Goal: Learn about a topic

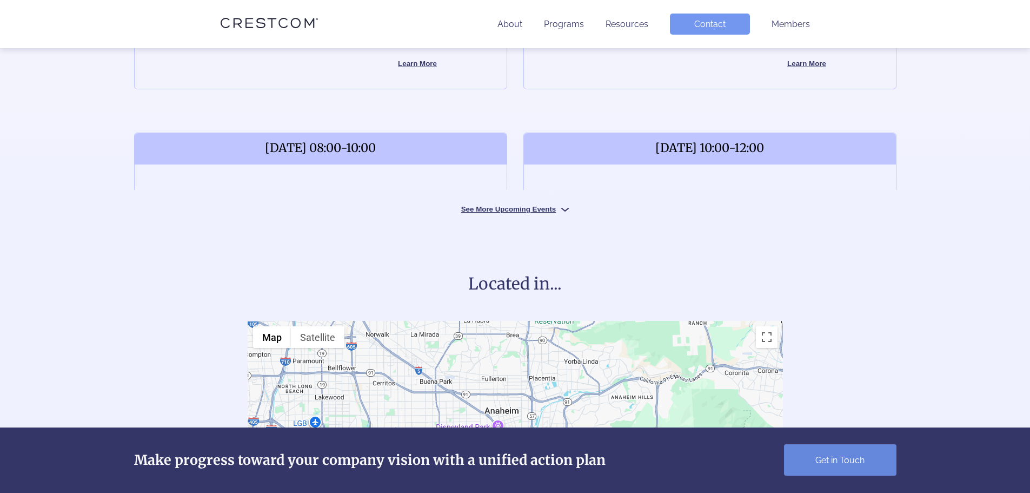
scroll to position [595, 0]
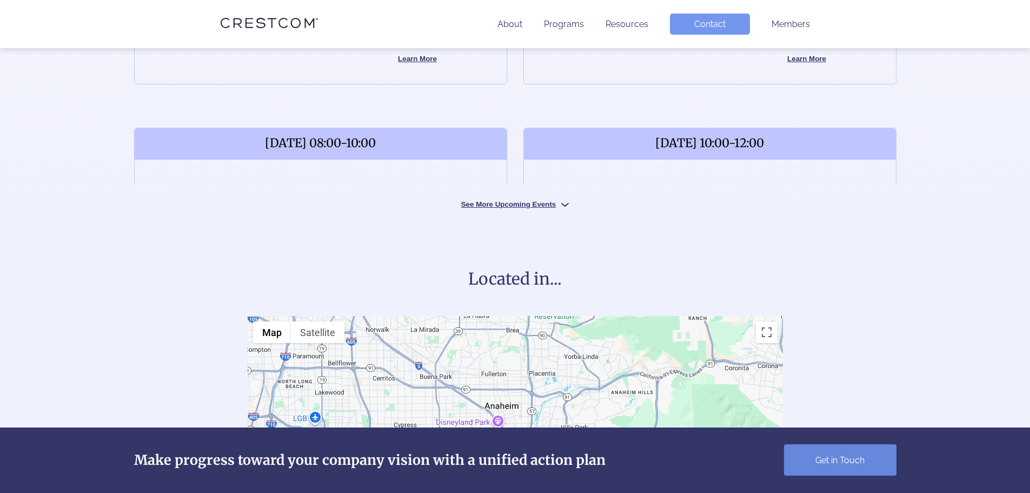
click at [555, 205] on button "See More Upcoming Events" at bounding box center [515, 203] width 162 height 10
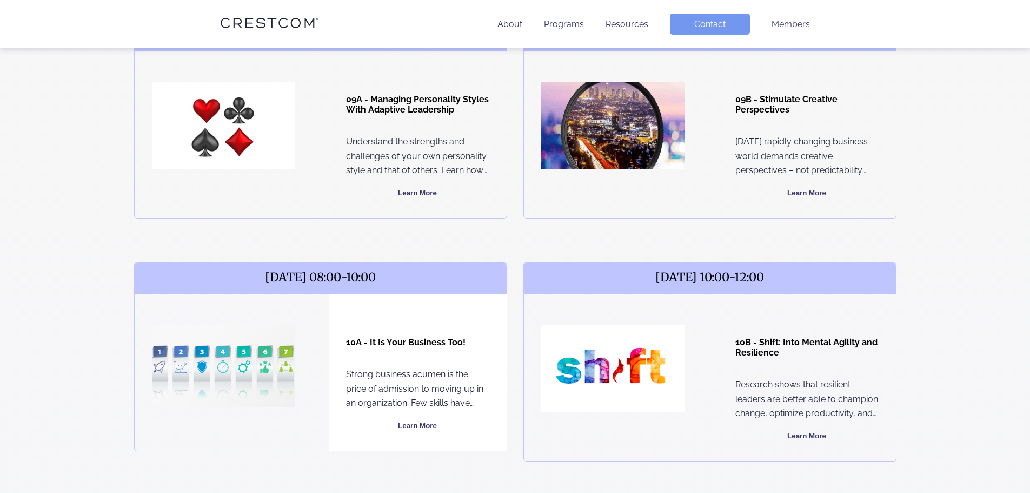
scroll to position [324, 0]
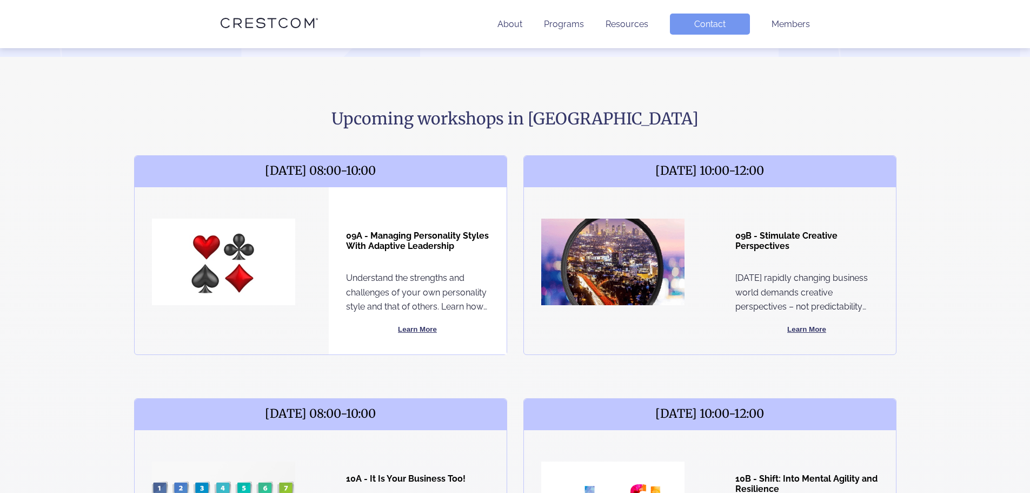
click at [414, 330] on button "Learn More" at bounding box center [417, 329] width 143 height 13
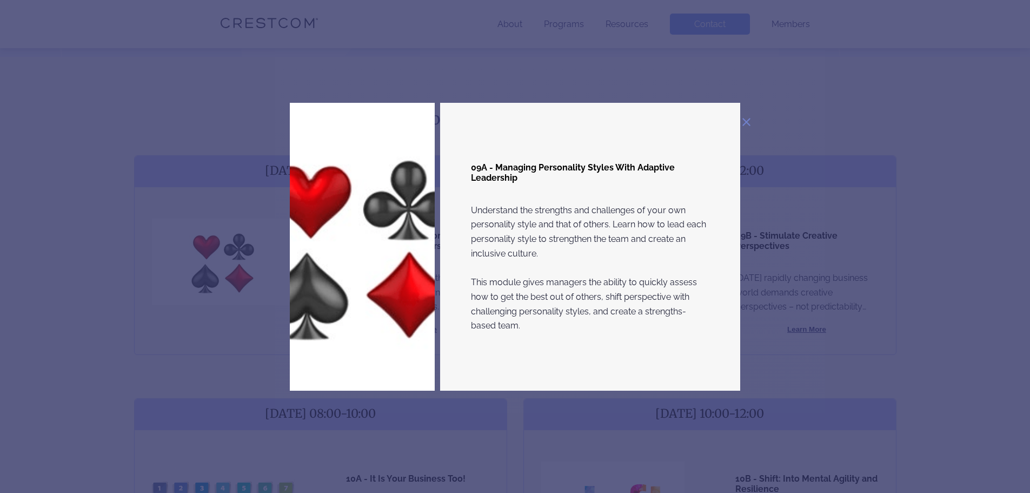
click at [744, 123] on img at bounding box center [746, 122] width 8 height 8
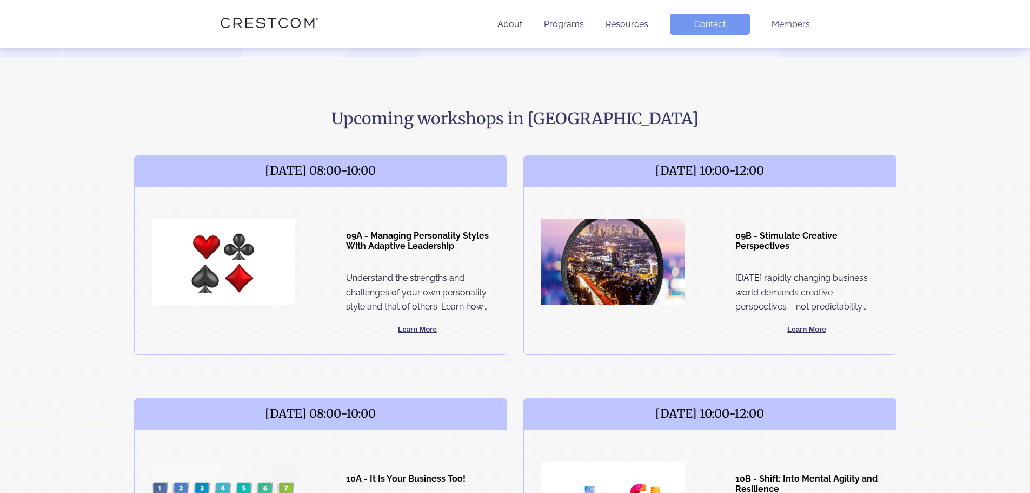
click at [317, 172] on span "September 17, 2025 08:00-10:00" at bounding box center [321, 171] width 372 height 31
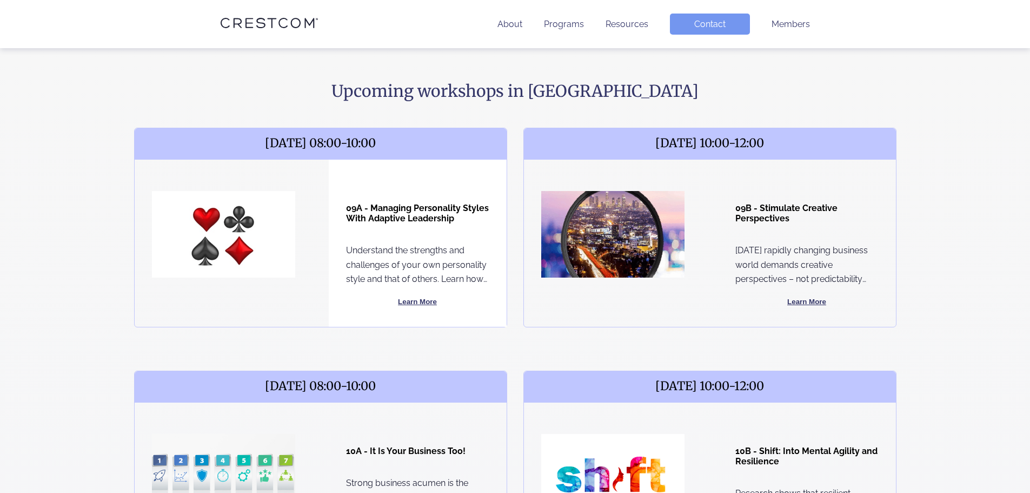
scroll to position [378, 0]
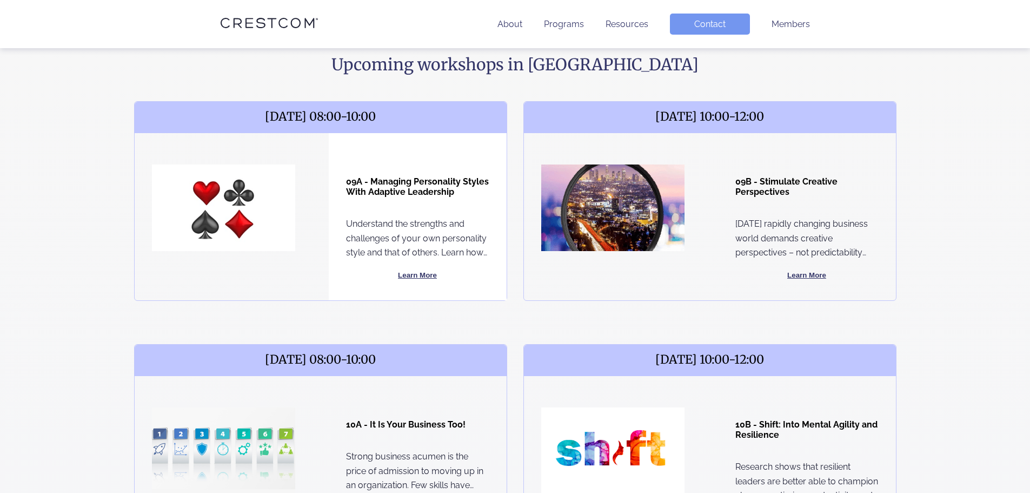
click at [410, 274] on button "Learn More" at bounding box center [417, 275] width 143 height 13
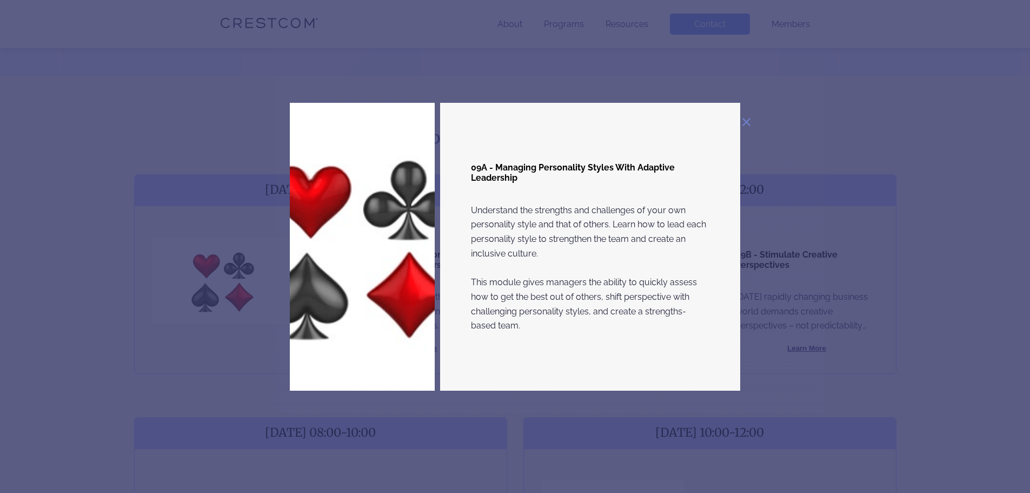
scroll to position [324, 0]
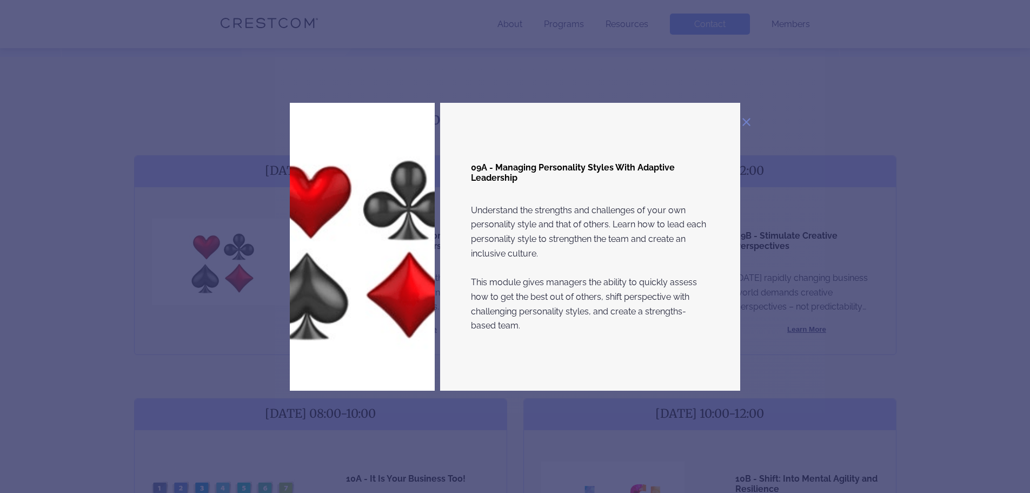
click at [745, 123] on img at bounding box center [746, 122] width 8 height 8
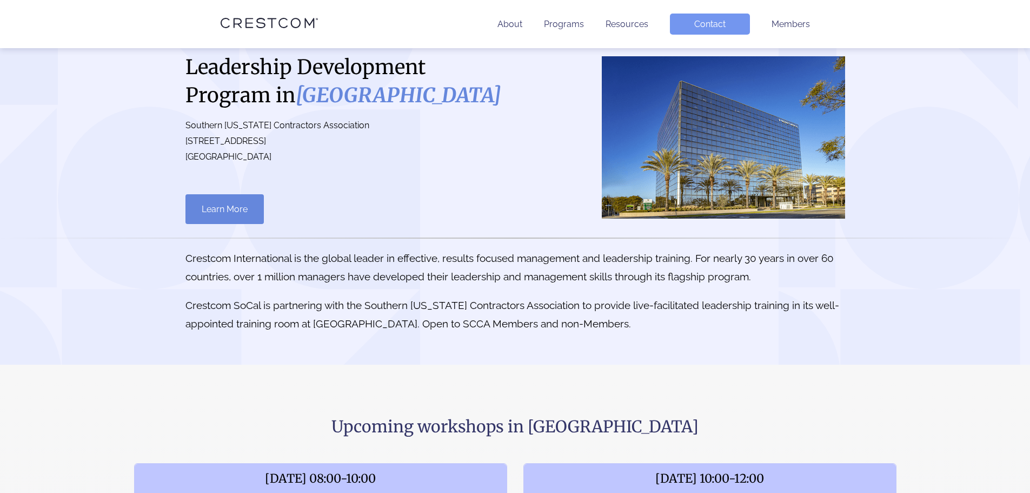
scroll to position [0, 0]
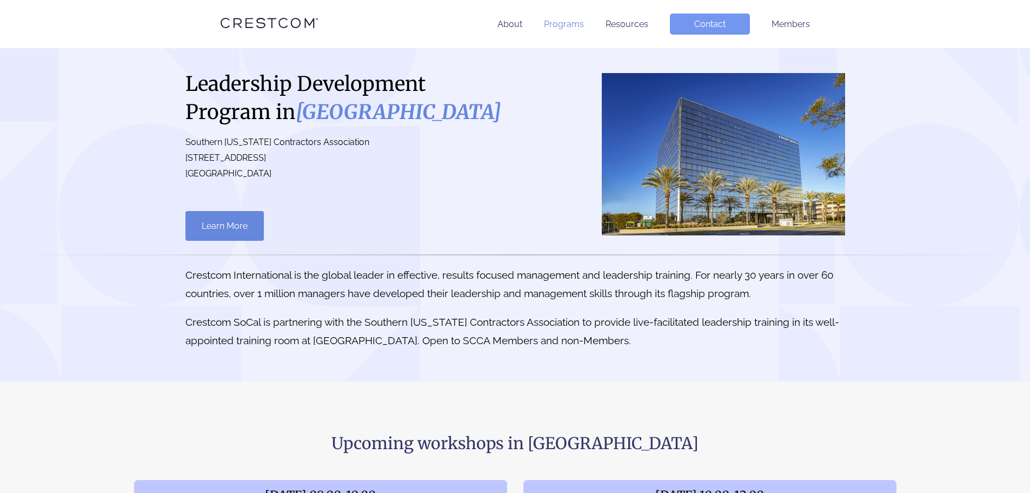
click at [571, 25] on link "Programs" at bounding box center [564, 24] width 40 height 10
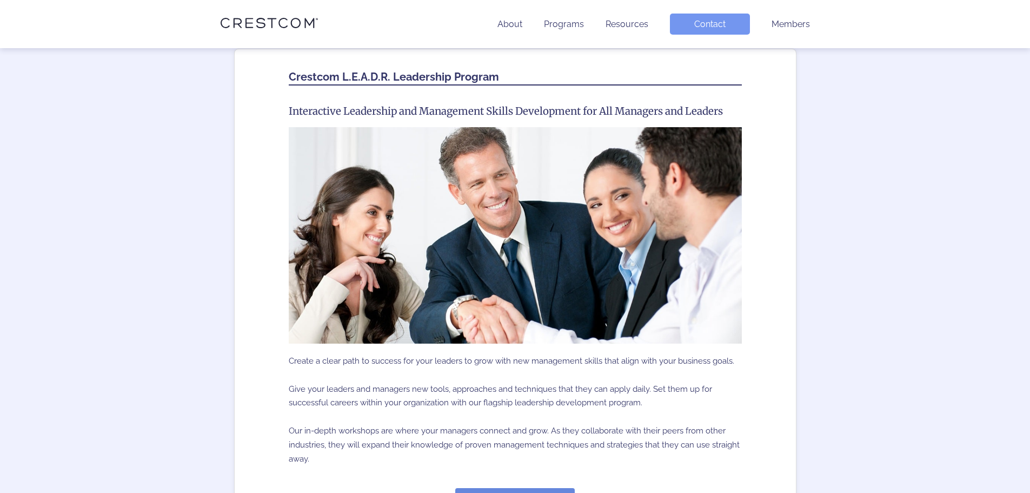
scroll to position [178, 0]
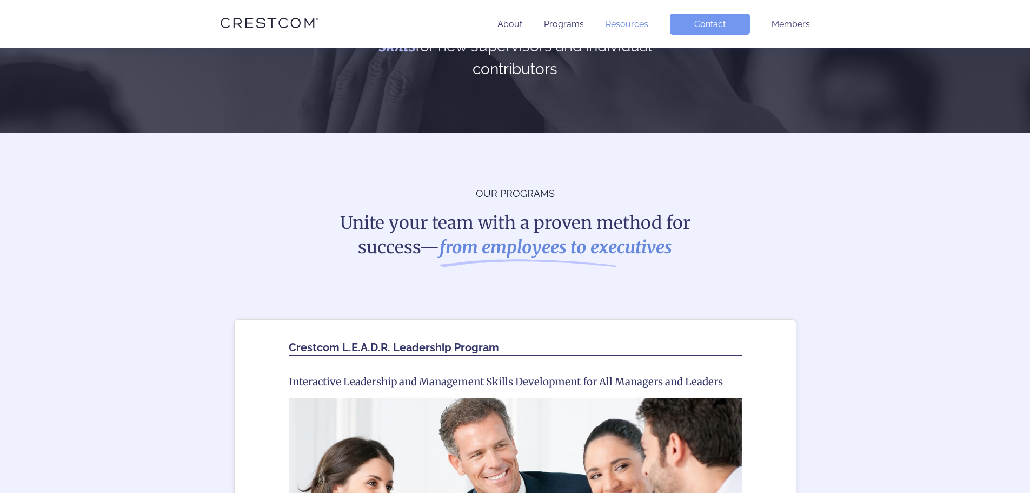
click at [620, 21] on link "Resources" at bounding box center [627, 24] width 43 height 10
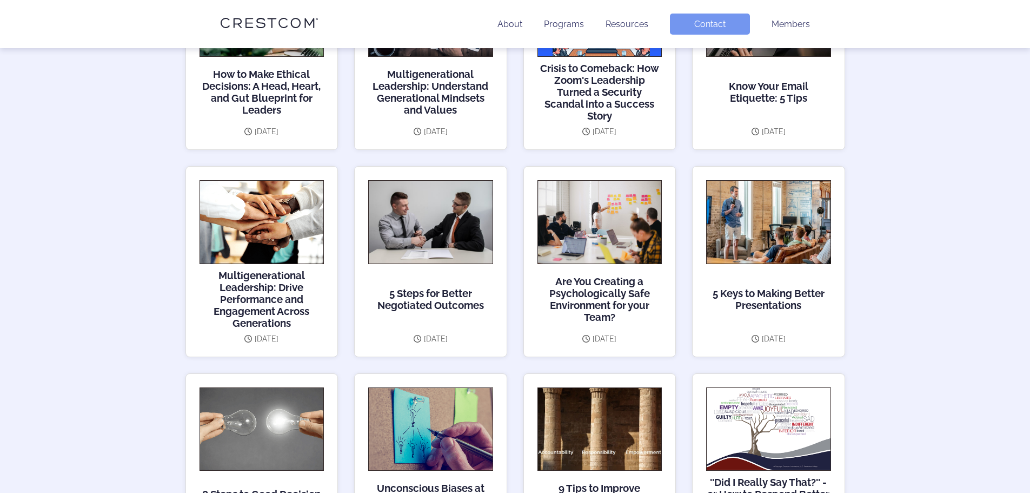
scroll to position [162, 0]
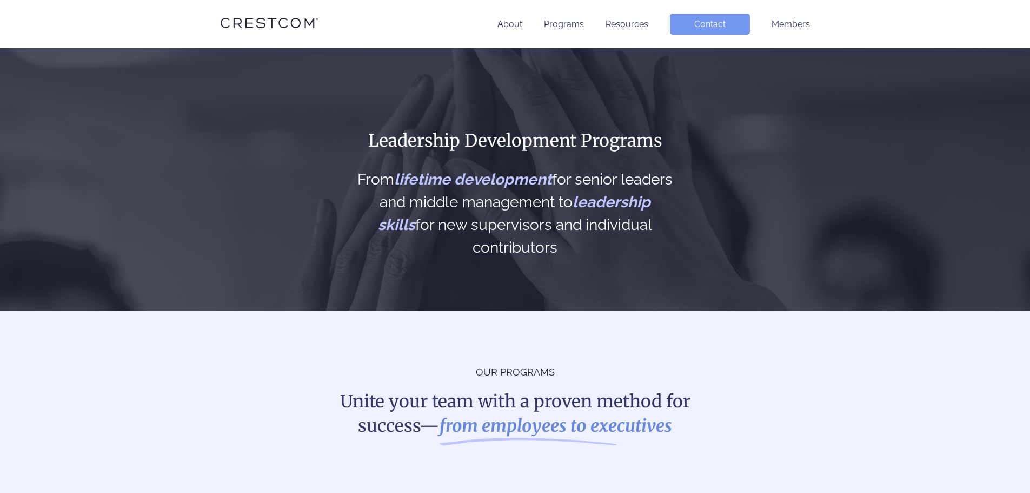
scroll to position [176, 0]
